Goal: Transaction & Acquisition: Purchase product/service

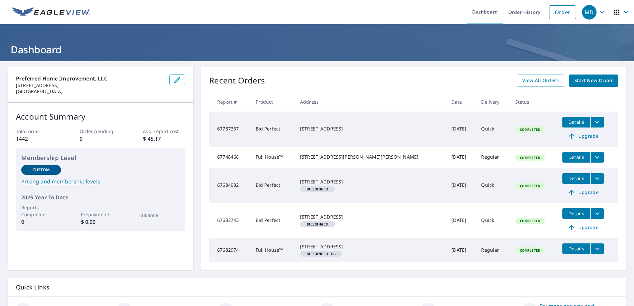
click at [594, 78] on span "Start New Order" at bounding box center [593, 81] width 38 height 8
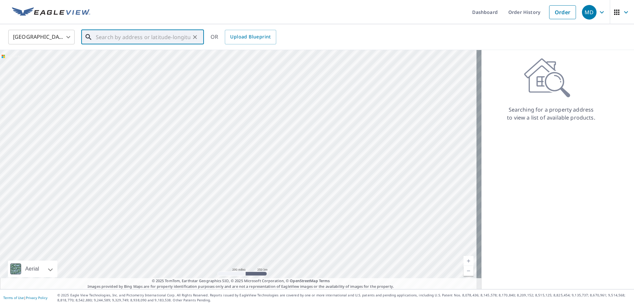
click at [151, 36] on input "text" at bounding box center [143, 37] width 94 height 19
type input "4"
click at [119, 57] on span "1409 Bentley Dr" at bounding box center [146, 56] width 104 height 8
type input "[STREET_ADDRESS][PERSON_NAME]"
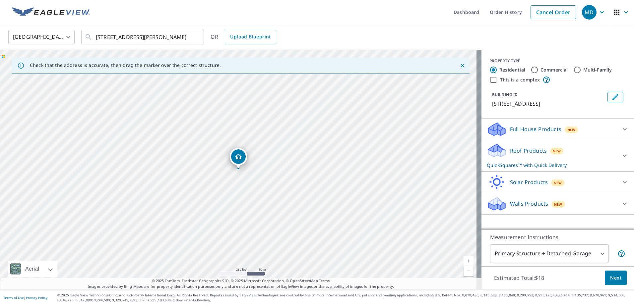
click at [617, 128] on div at bounding box center [625, 129] width 16 height 16
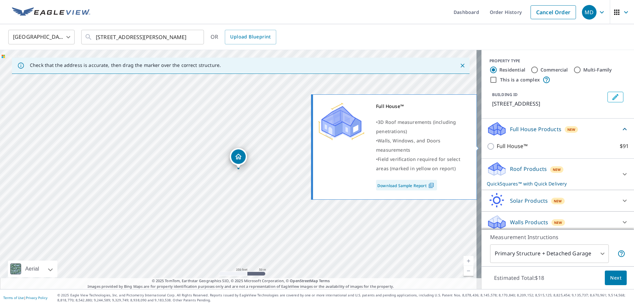
click at [488, 146] on input "Full House™ $91" at bounding box center [492, 147] width 10 height 8
checkbox input "true"
checkbox input "false"
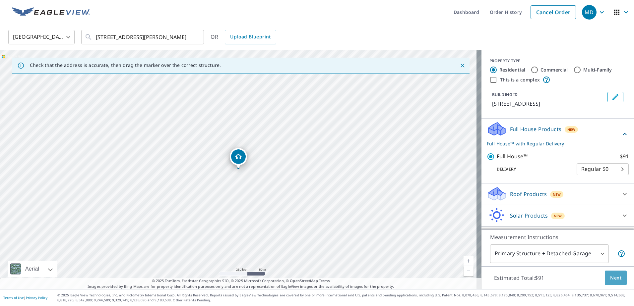
click at [612, 275] on span "Next" at bounding box center [615, 278] width 11 height 8
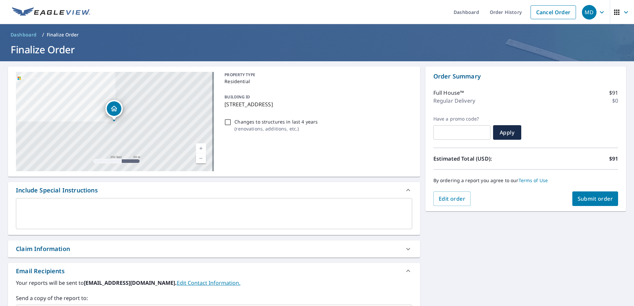
click at [589, 199] on span "Submit order" at bounding box center [595, 198] width 35 height 7
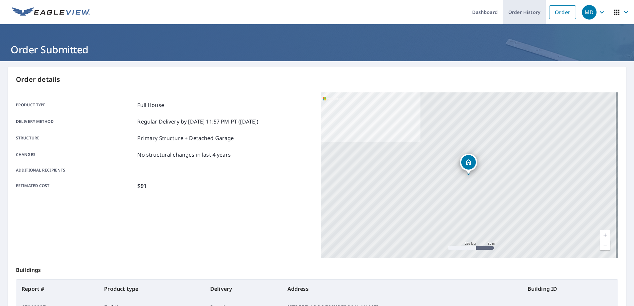
click at [507, 14] on link "Order History" at bounding box center [524, 12] width 43 height 24
